Goal: Information Seeking & Learning: Understand process/instructions

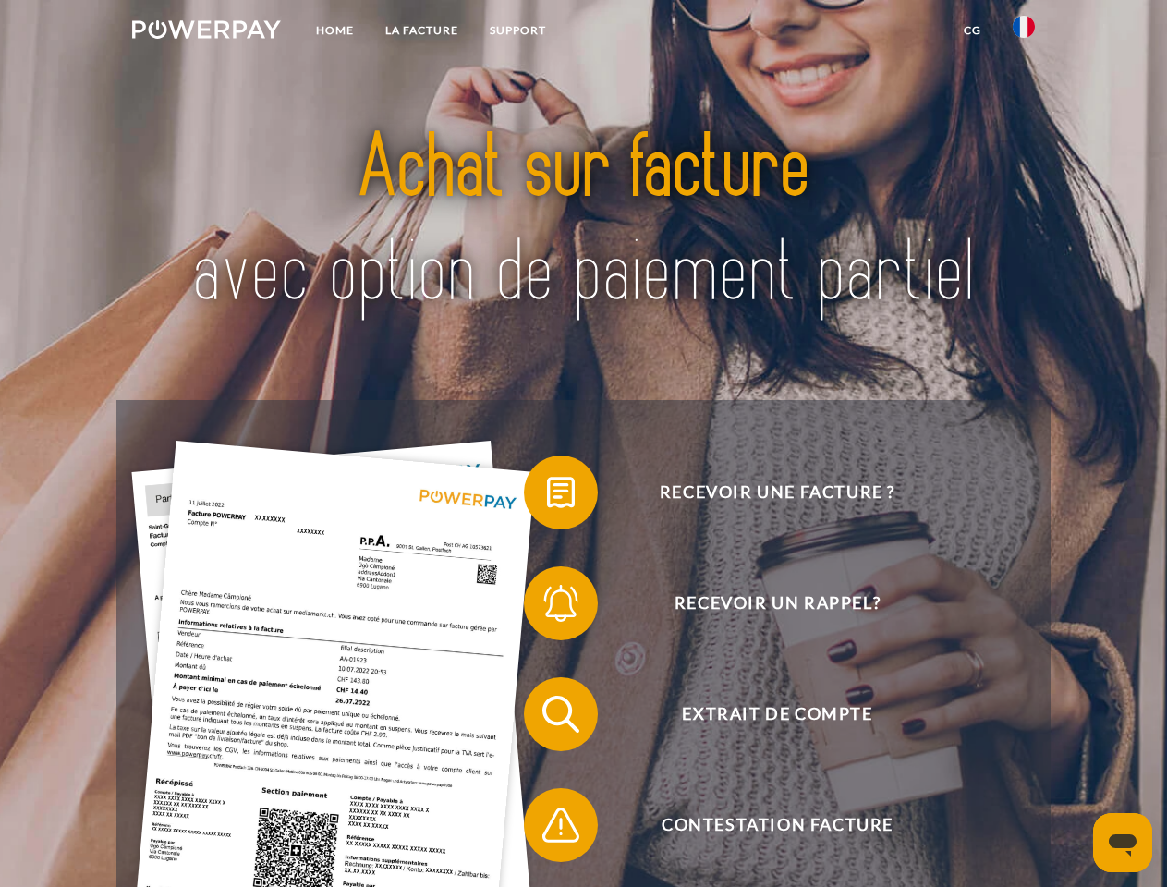
click at [206, 32] on img at bounding box center [206, 29] width 149 height 18
click at [1024, 32] on img at bounding box center [1024, 27] width 22 height 22
click at [972, 31] on link "CG" at bounding box center [972, 30] width 49 height 33
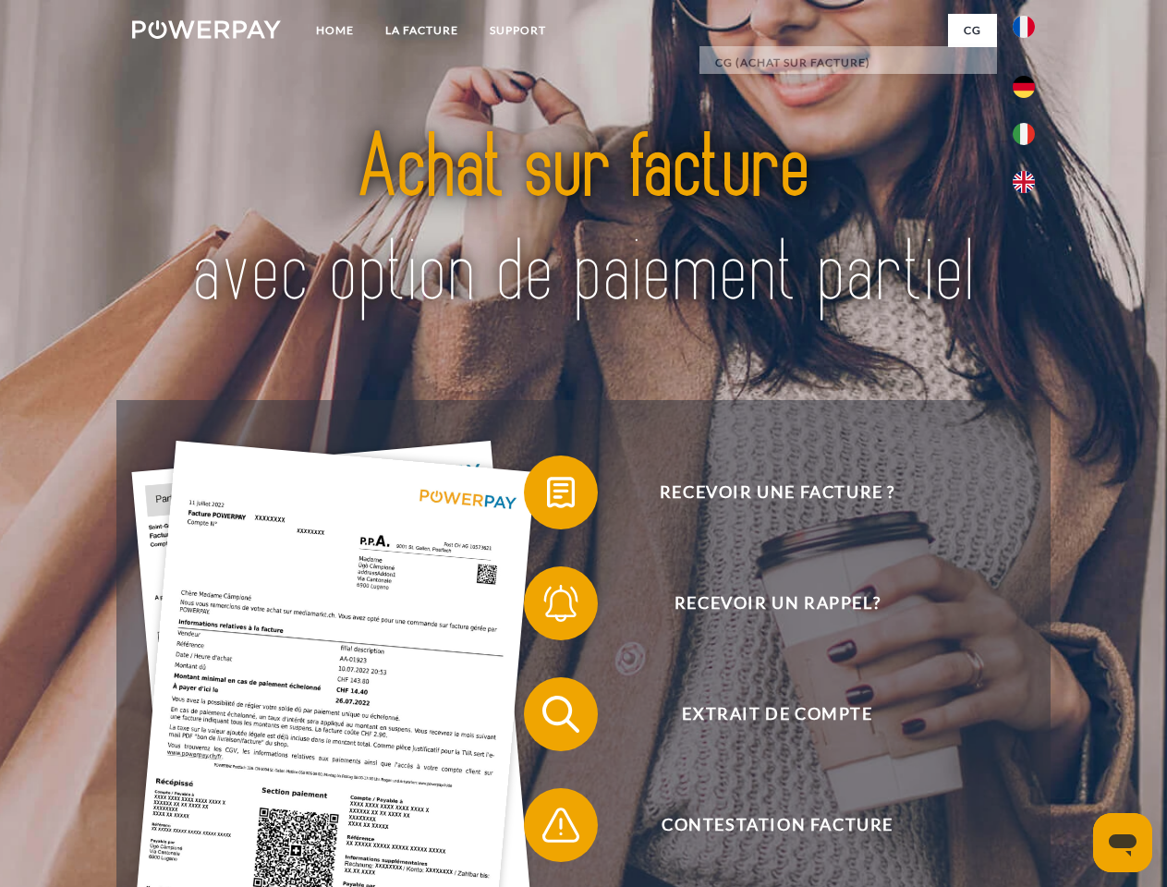
click at [547, 496] on span at bounding box center [533, 492] width 92 height 92
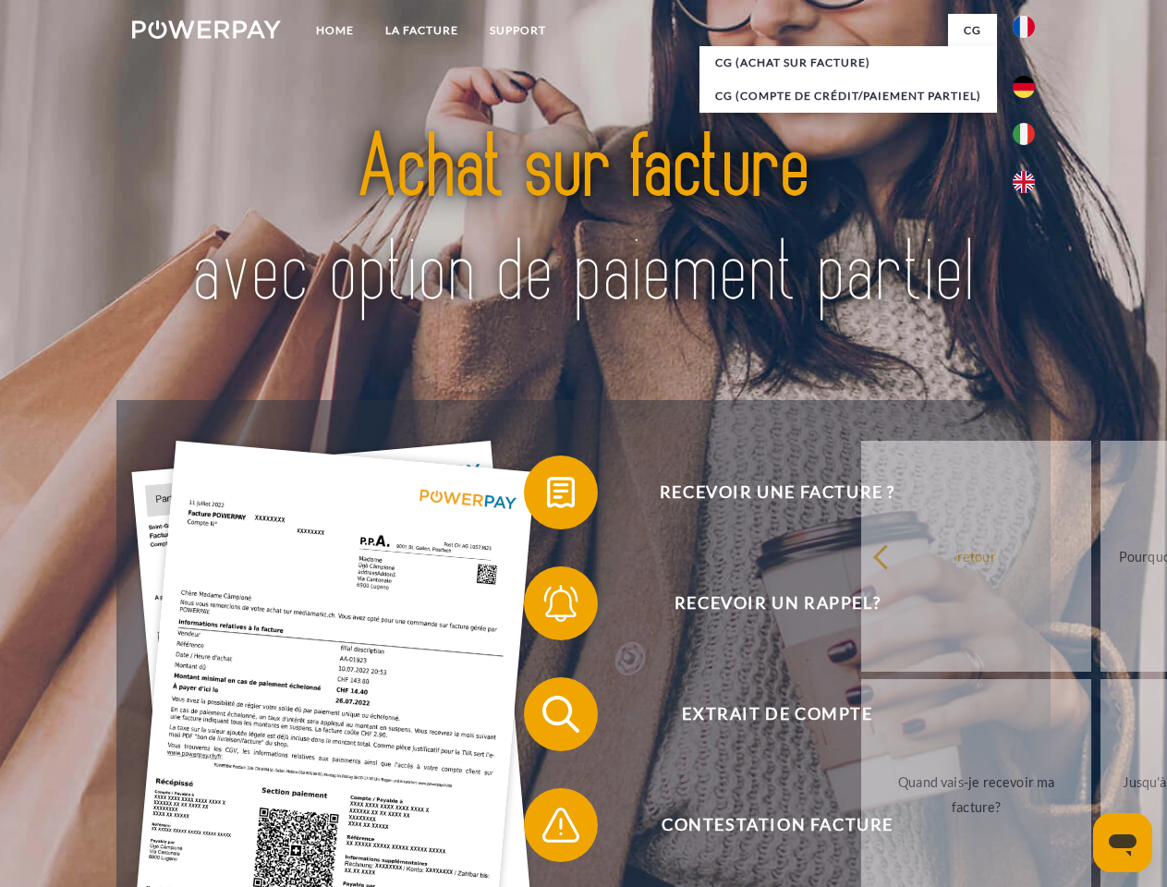
click at [547, 607] on span at bounding box center [533, 603] width 92 height 92
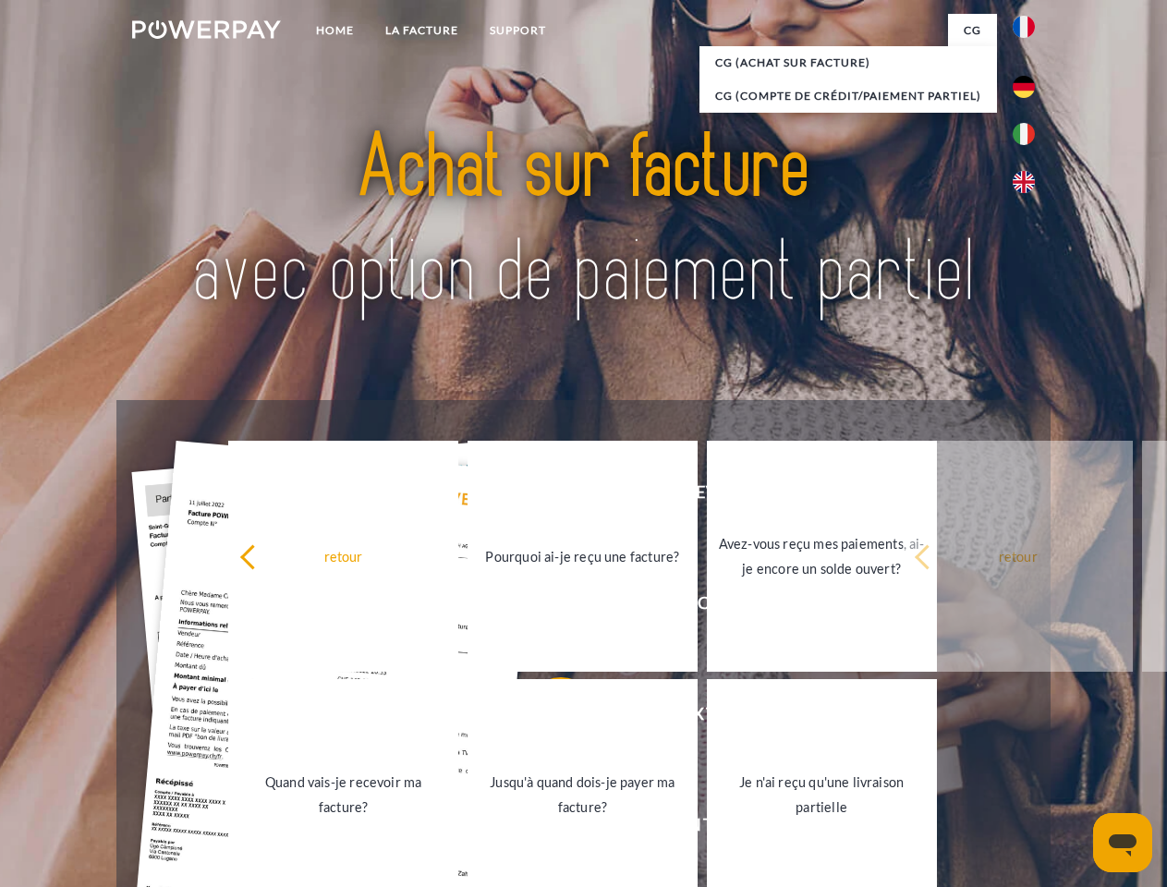
click at [547, 718] on link "Jusqu'à quand dois-je payer ma facture?" at bounding box center [583, 794] width 230 height 231
click at [547, 829] on span at bounding box center [533, 825] width 92 height 92
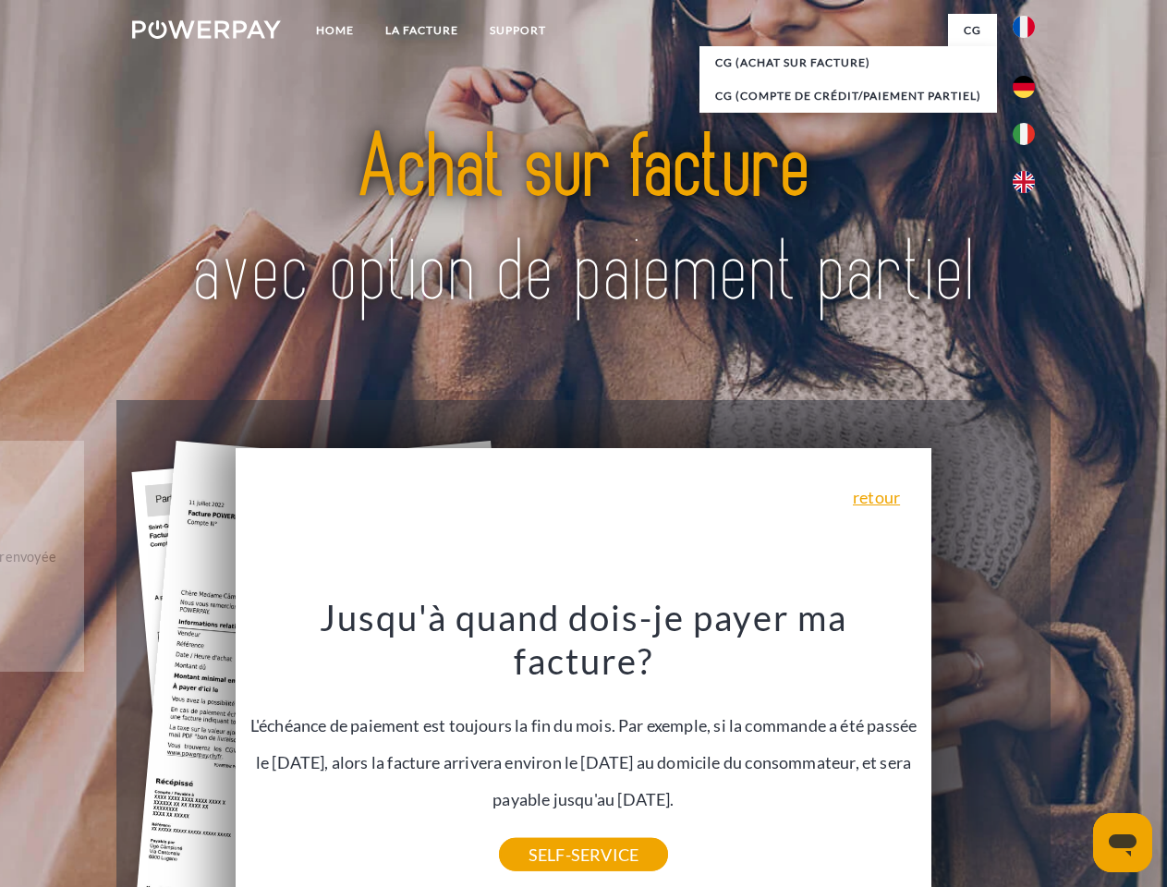
click at [1123, 843] on icon "Ouvrir la fenêtre de messagerie" at bounding box center [1123, 846] width 28 height 22
